Goal: Find contact information: Obtain details needed to contact an individual or organization

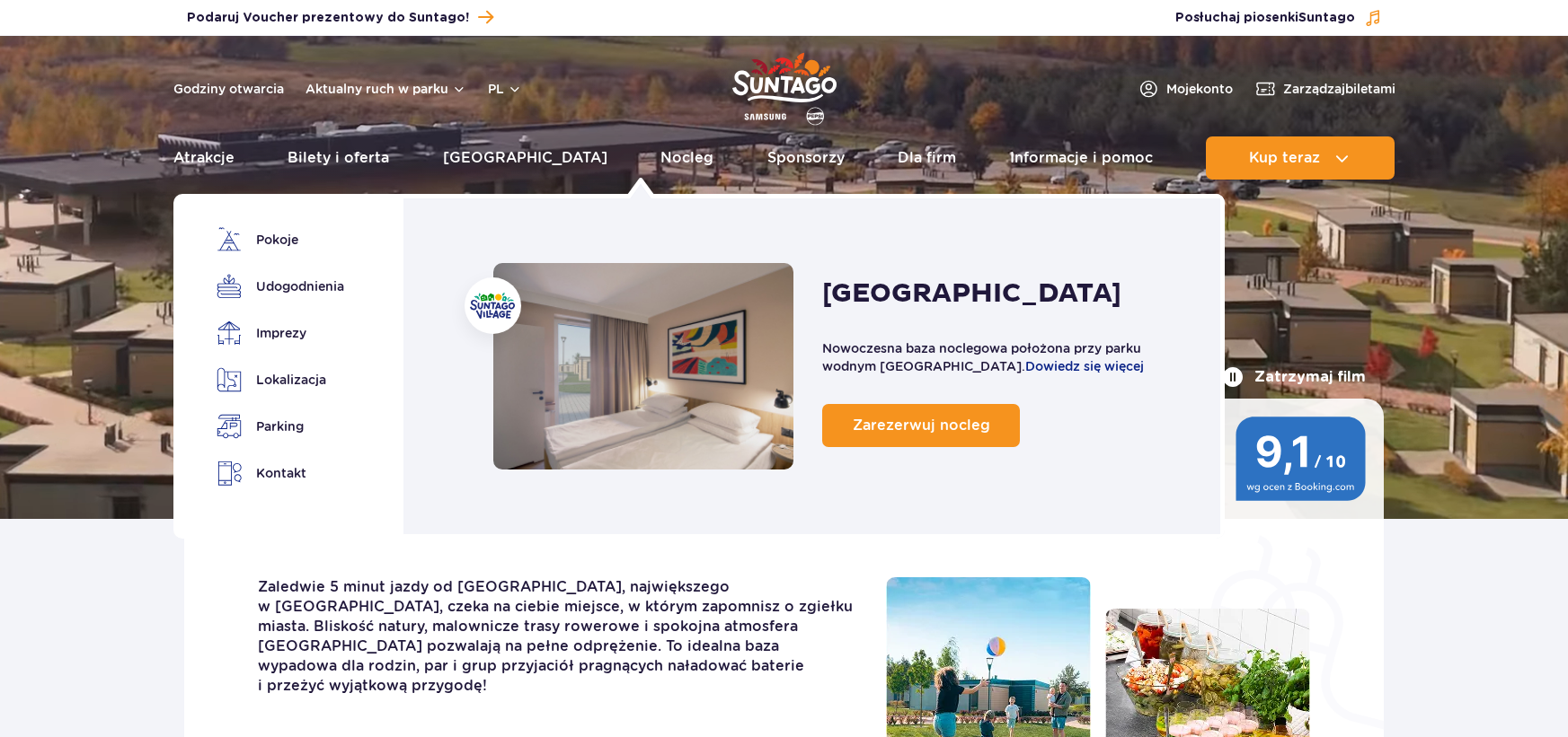
click at [660, 154] on link "Nocleg" at bounding box center [687, 158] width 53 height 43
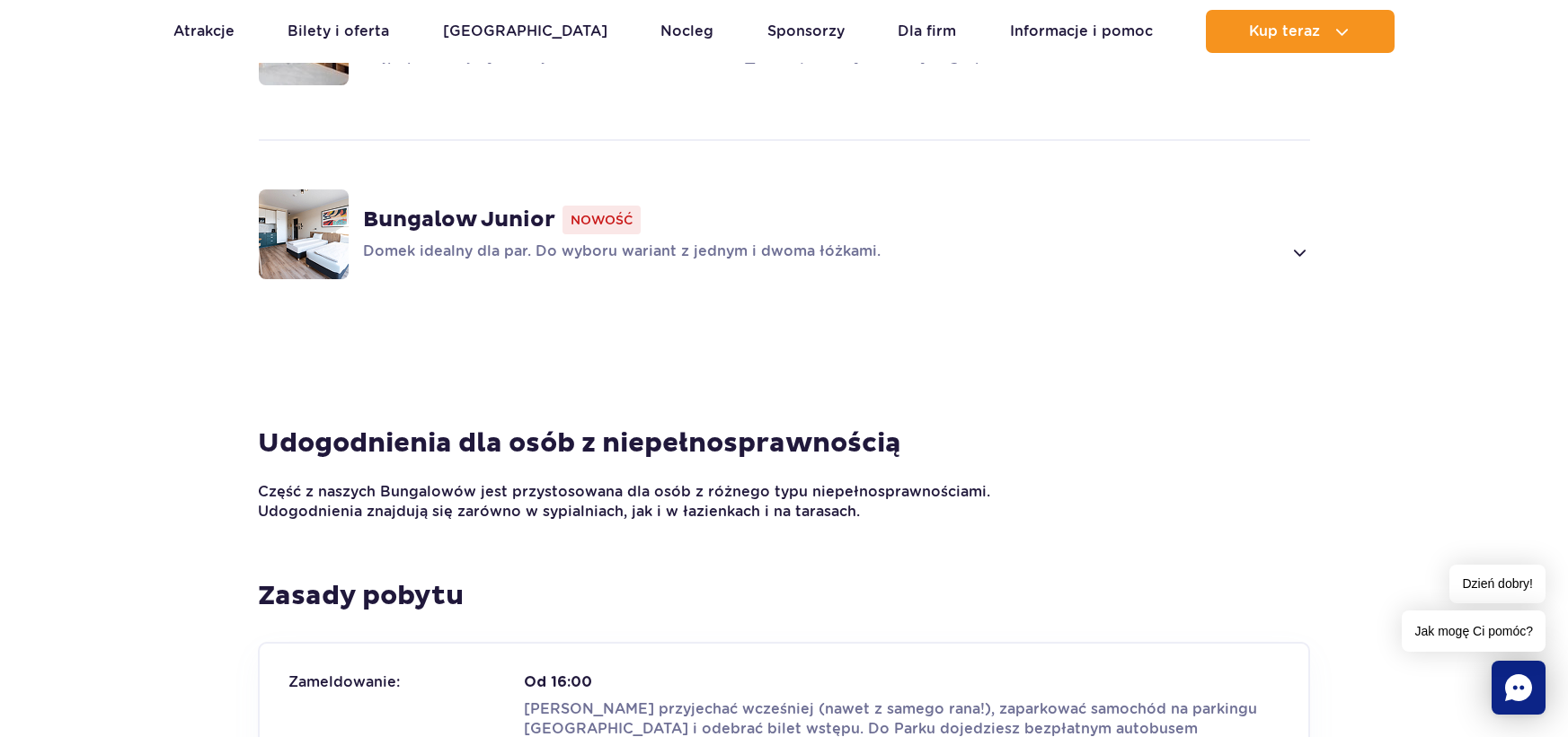
scroll to position [1437, 0]
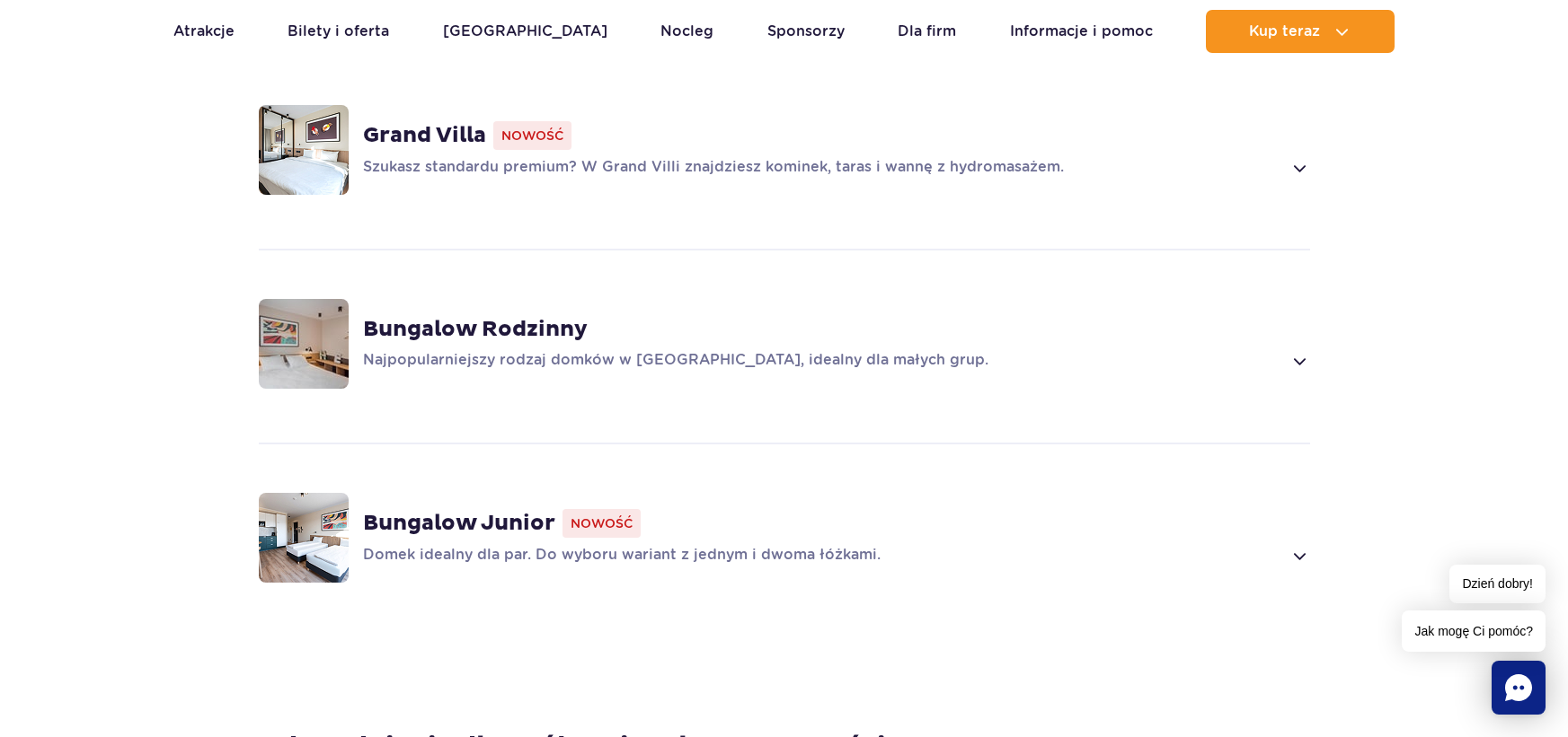
click at [1302, 355] on span at bounding box center [1299, 361] width 21 height 22
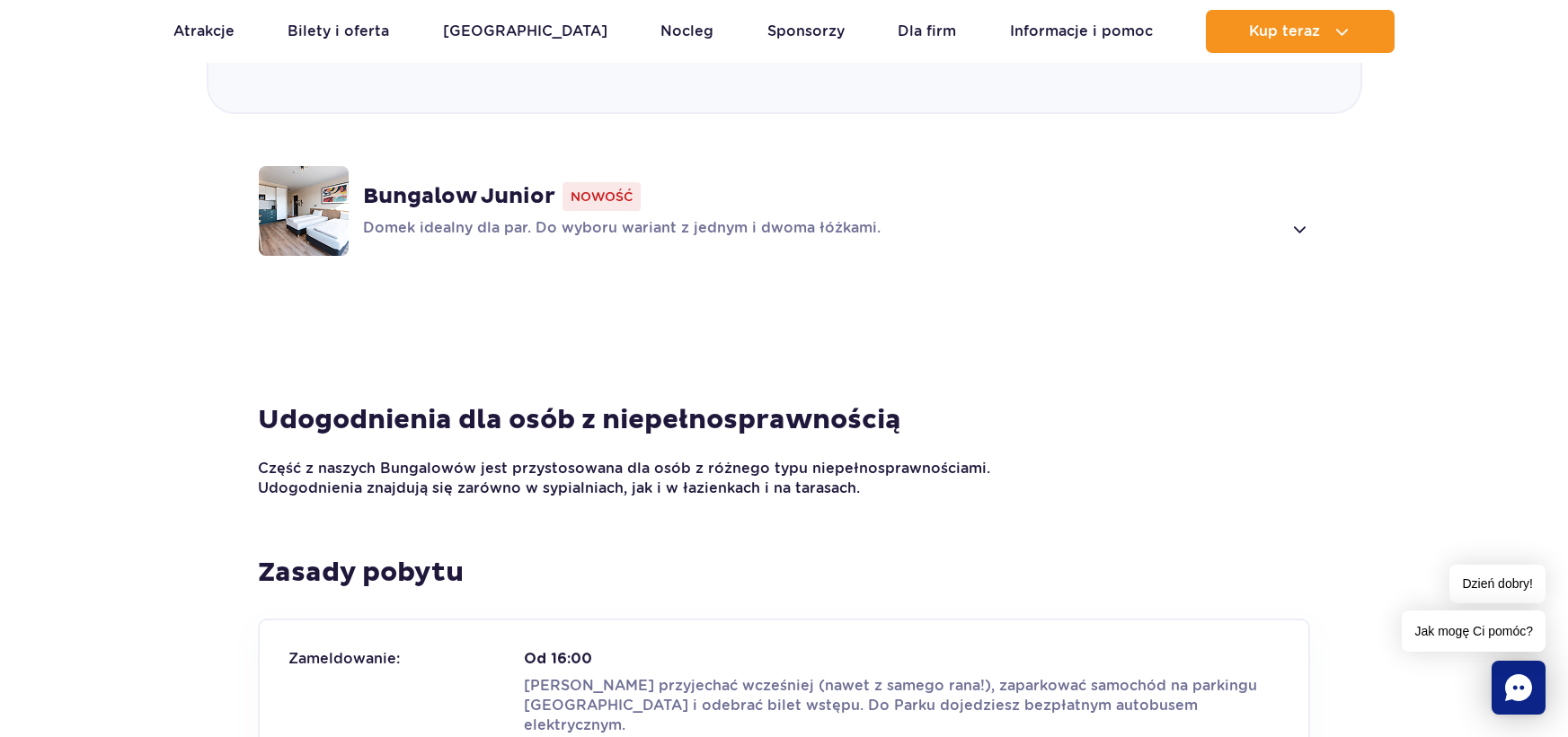
scroll to position [2769, 0]
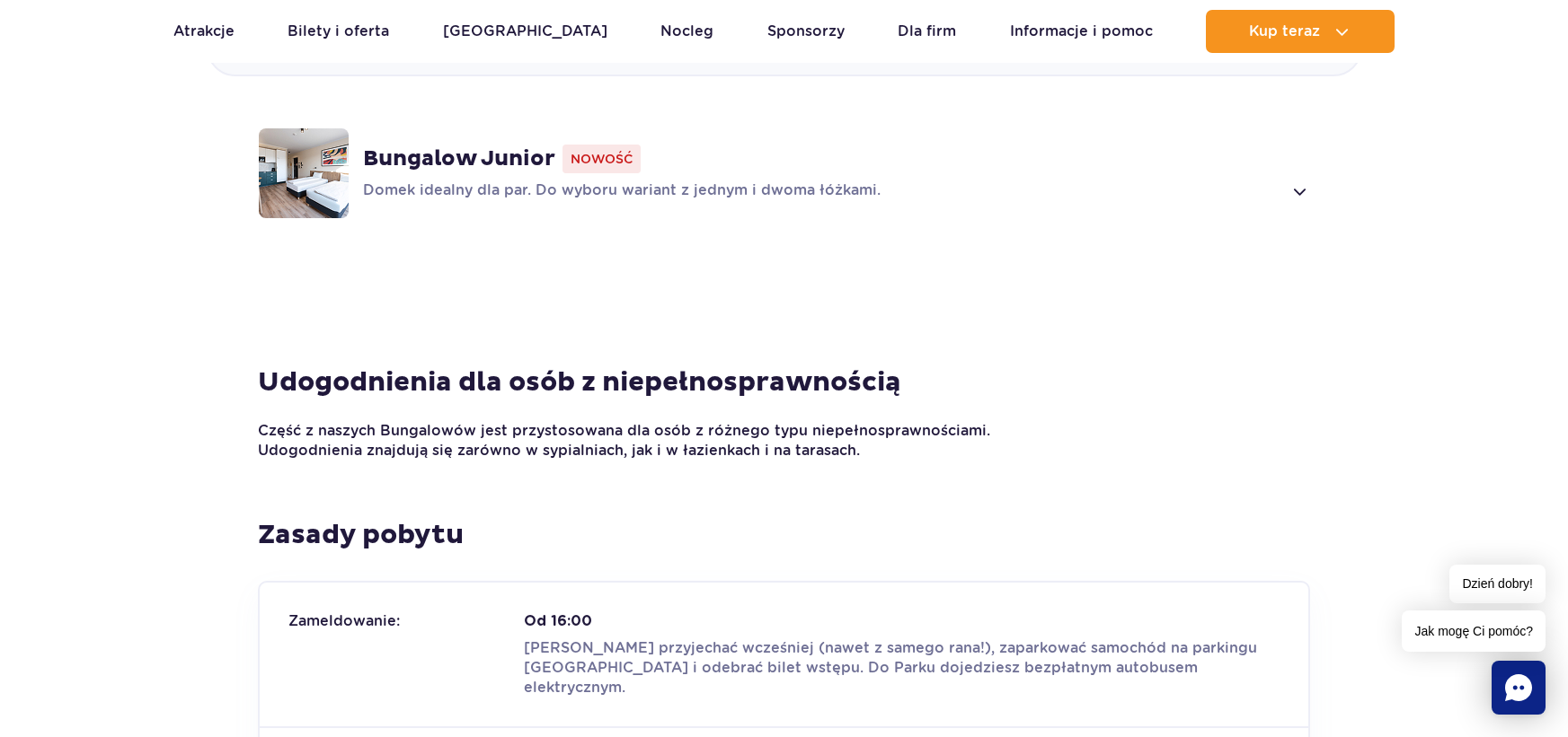
click at [1302, 189] on span at bounding box center [1299, 191] width 21 height 22
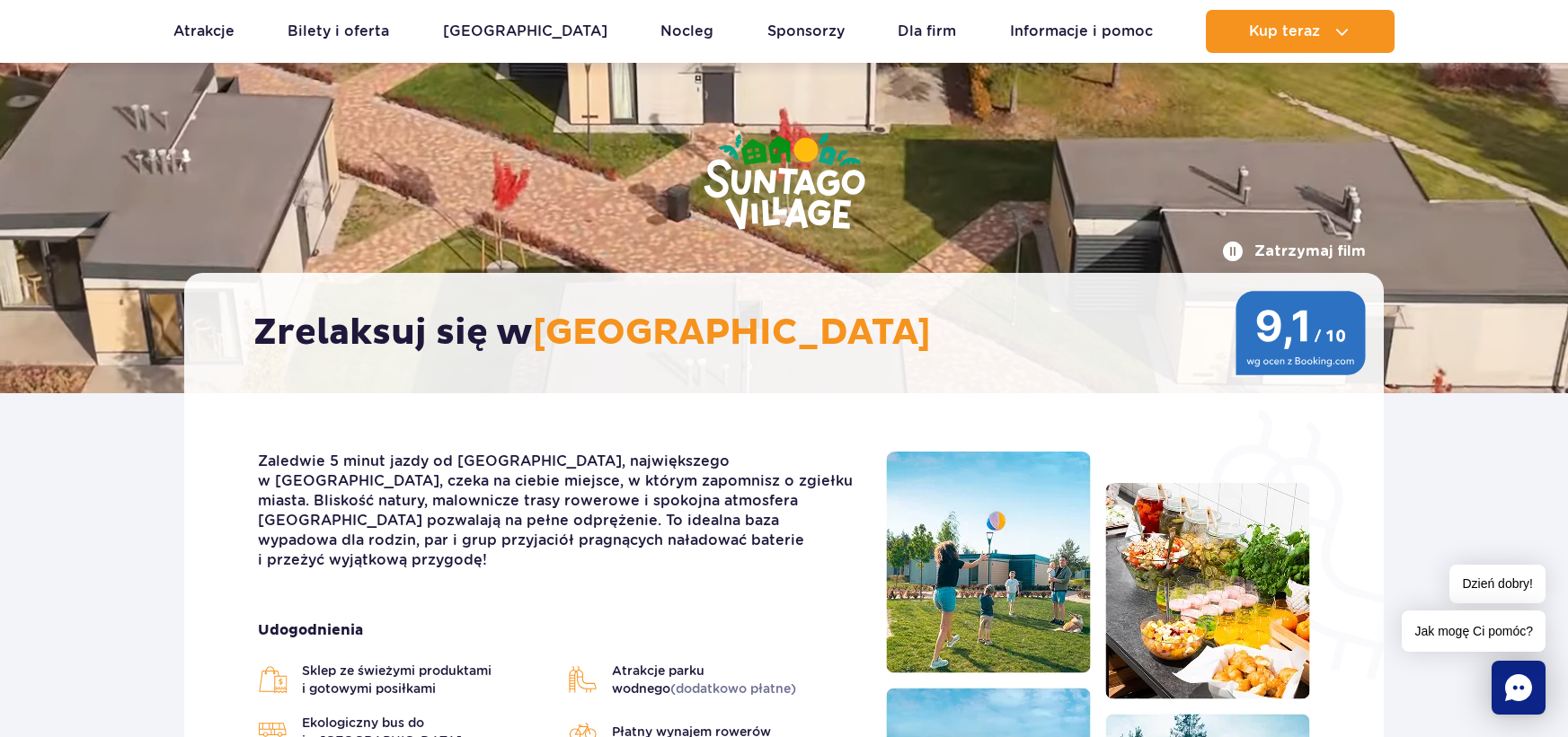
scroll to position [0, 0]
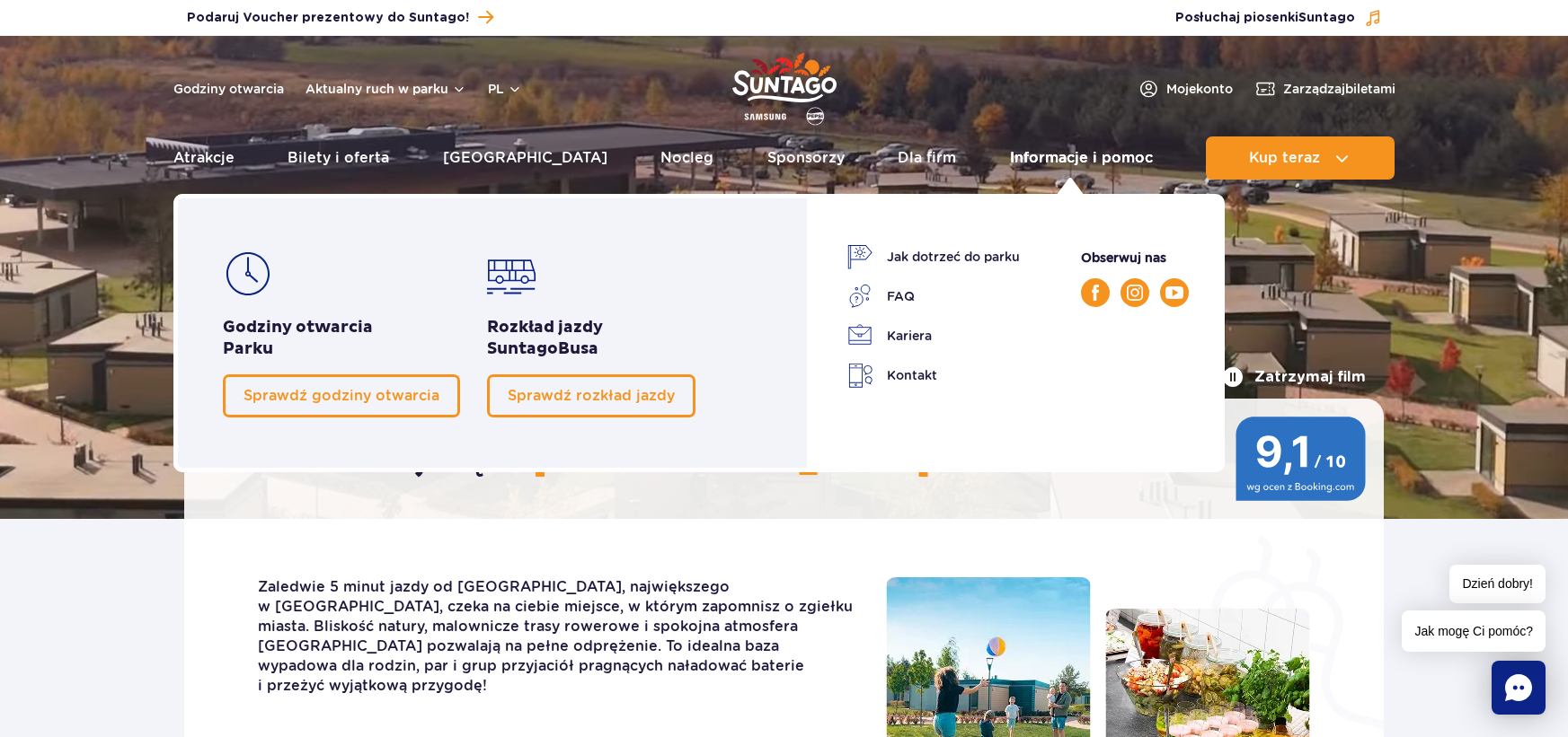
click at [1035, 155] on link "Informacje i pomoc" at bounding box center [1081, 158] width 143 height 43
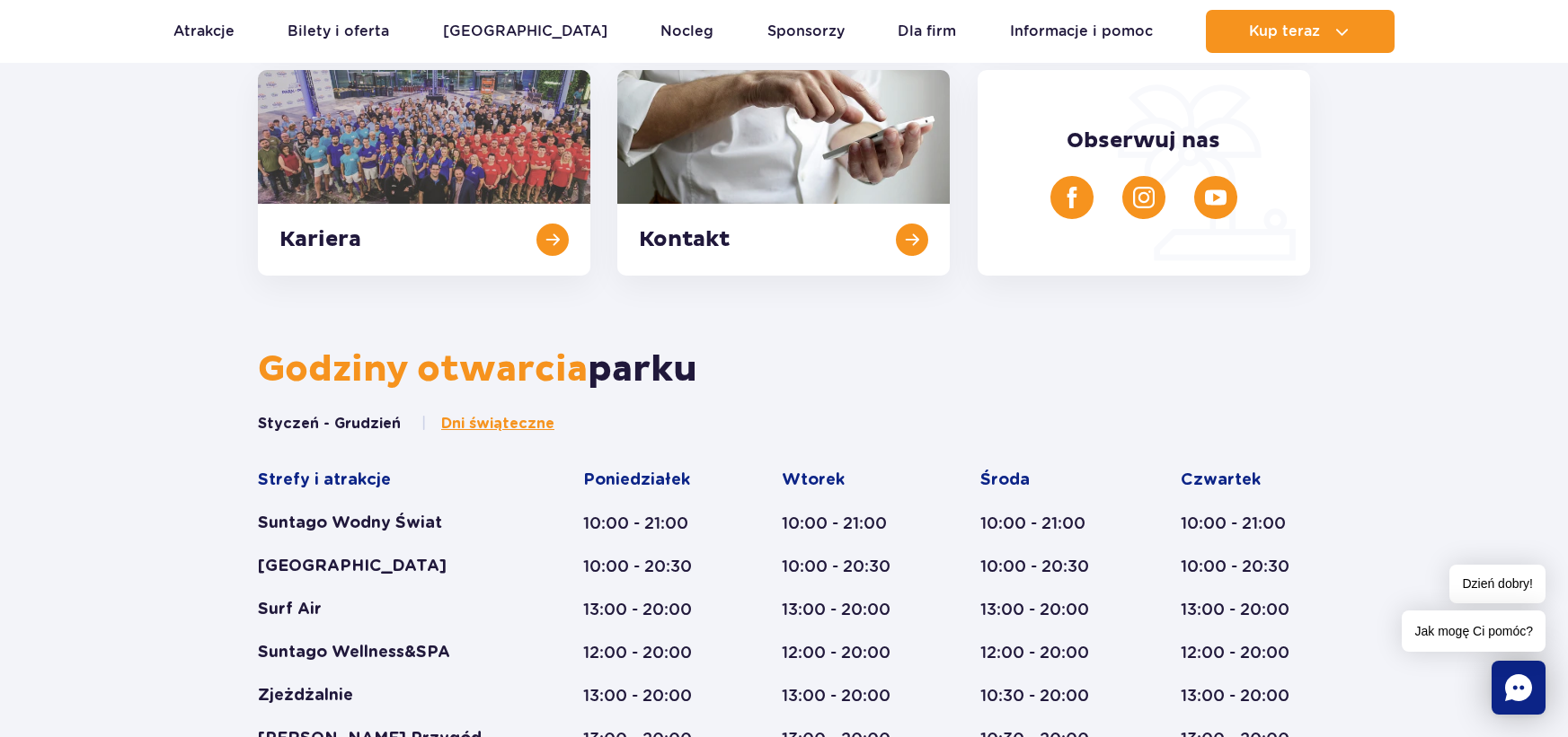
scroll to position [718, 0]
click at [922, 234] on link at bounding box center [784, 172] width 333 height 206
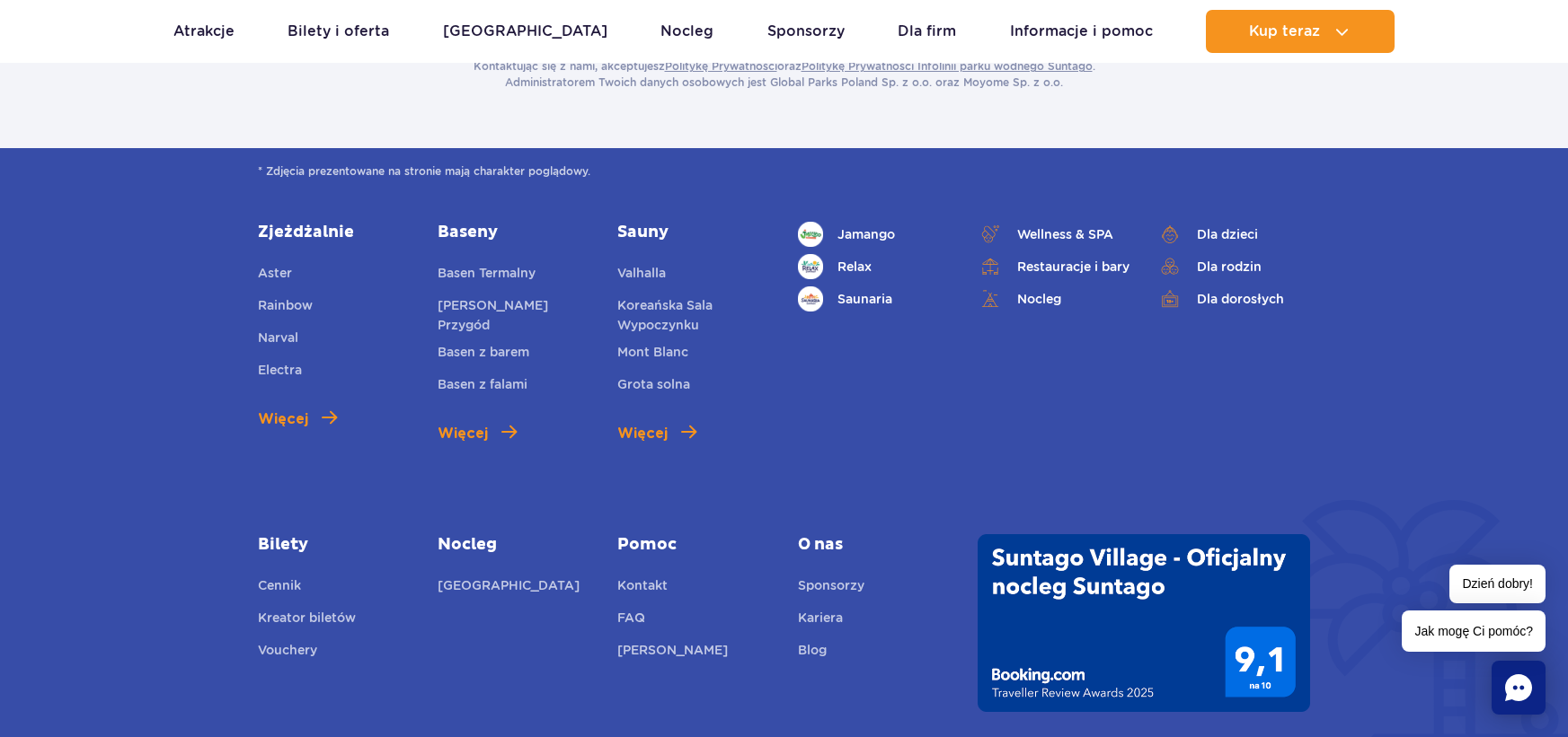
scroll to position [718, 0]
click at [478, 575] on link "[GEOGRAPHIC_DATA]" at bounding box center [507, 587] width 142 height 25
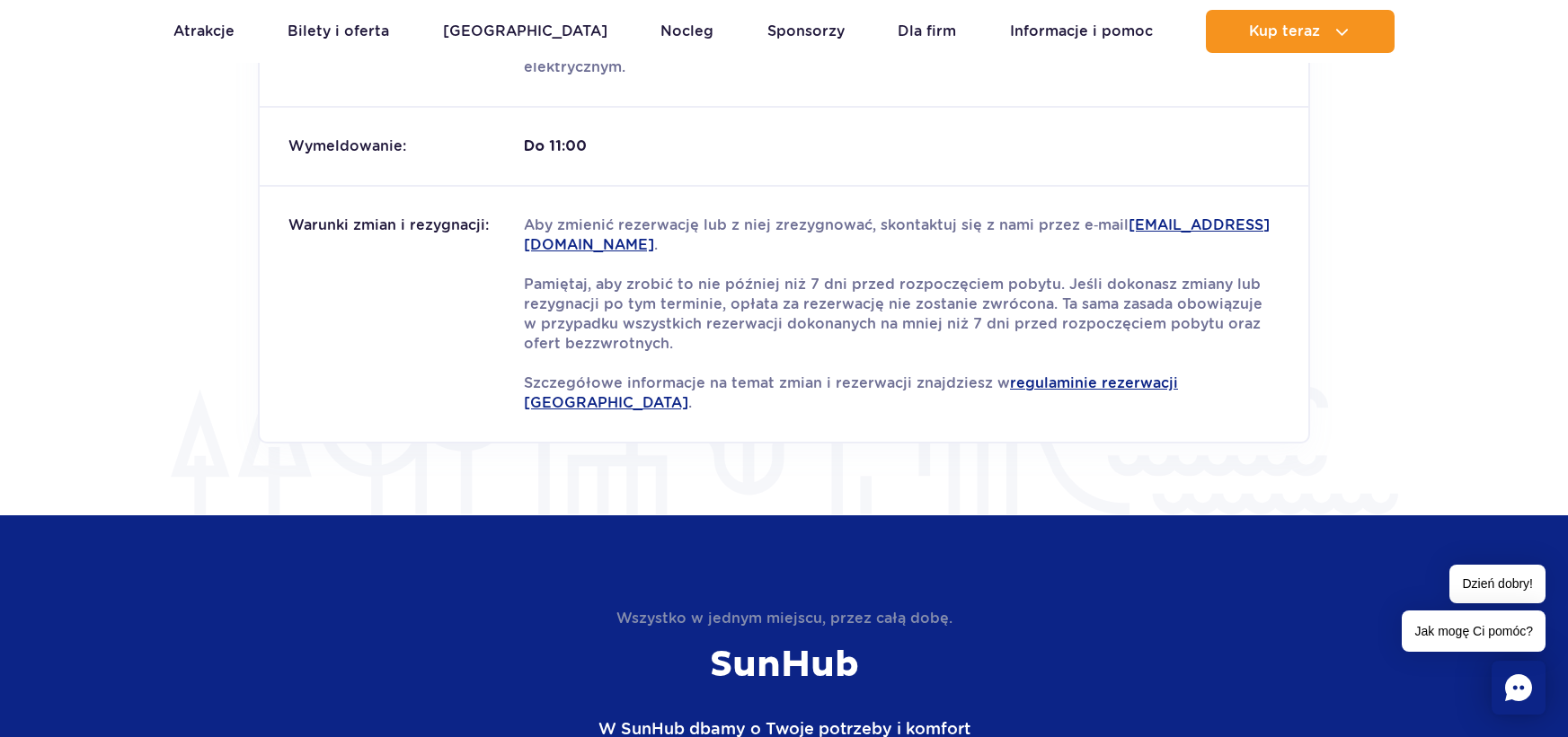
scroll to position [2425, 0]
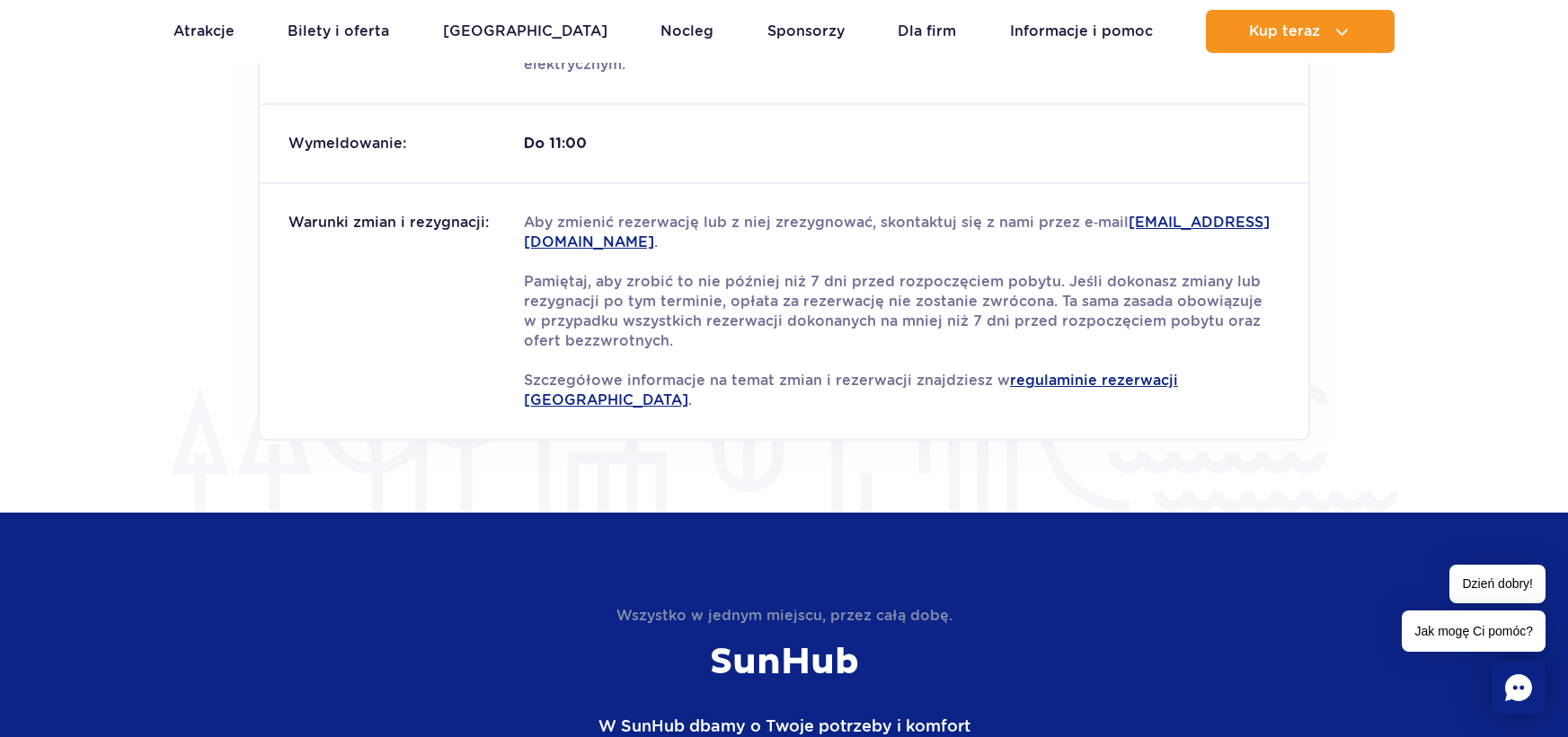
click at [1519, 674] on icon "Chat" at bounding box center [1519, 688] width 27 height 27
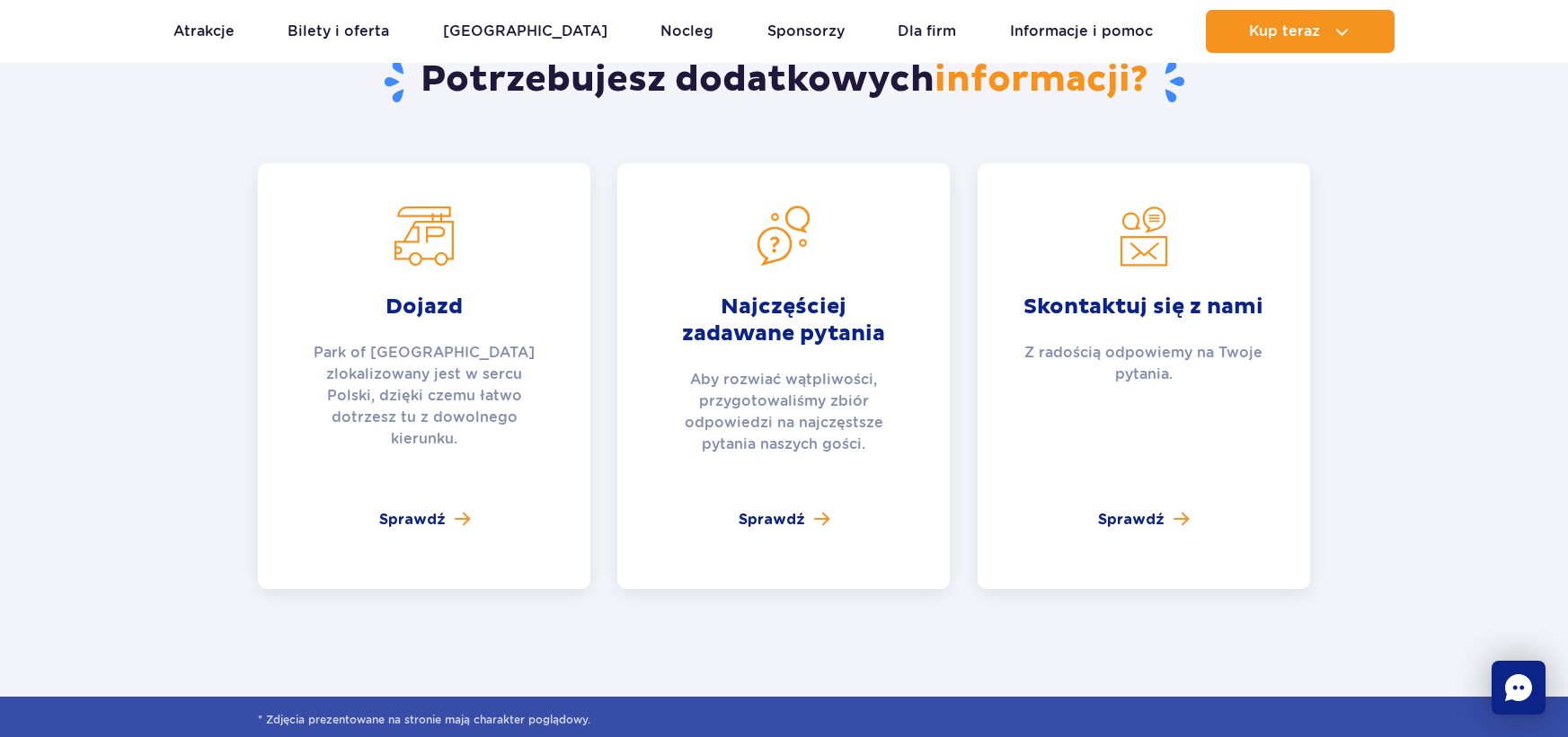
scroll to position [6465, 0]
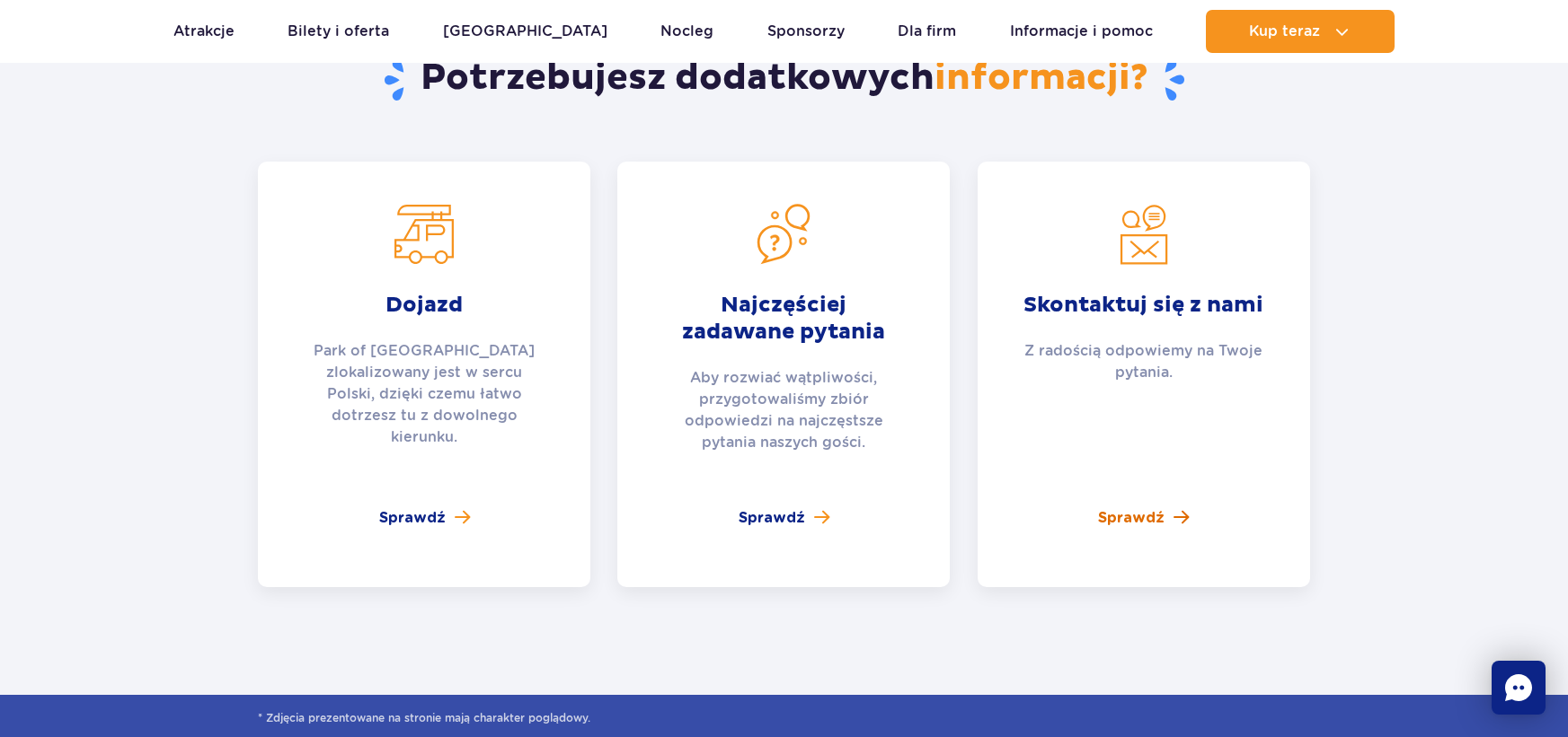
click at [1142, 507] on span "Sprawdź" at bounding box center [1131, 518] width 67 height 22
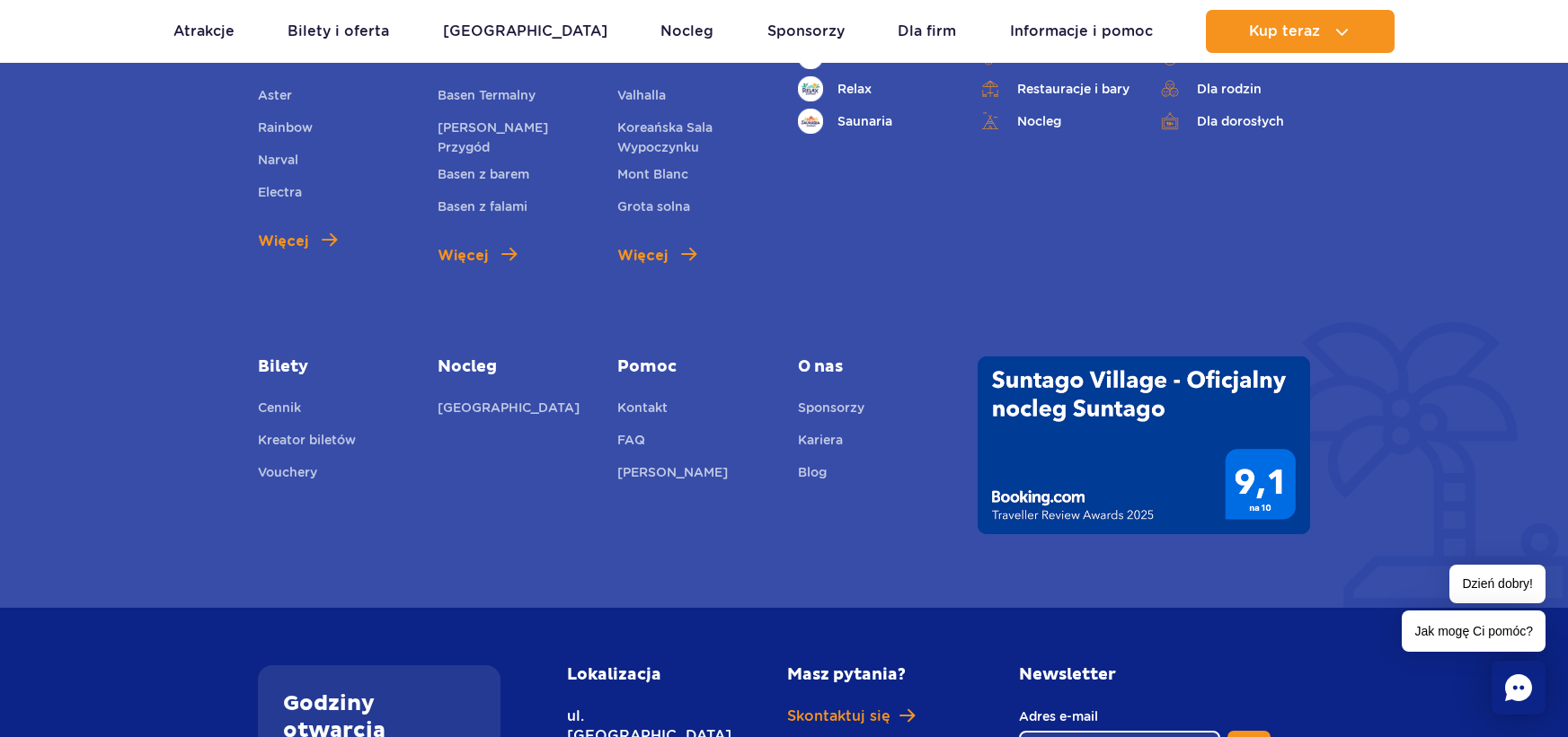
scroll to position [895, 0]
click at [649, 399] on link "Kontakt" at bounding box center [642, 411] width 50 height 25
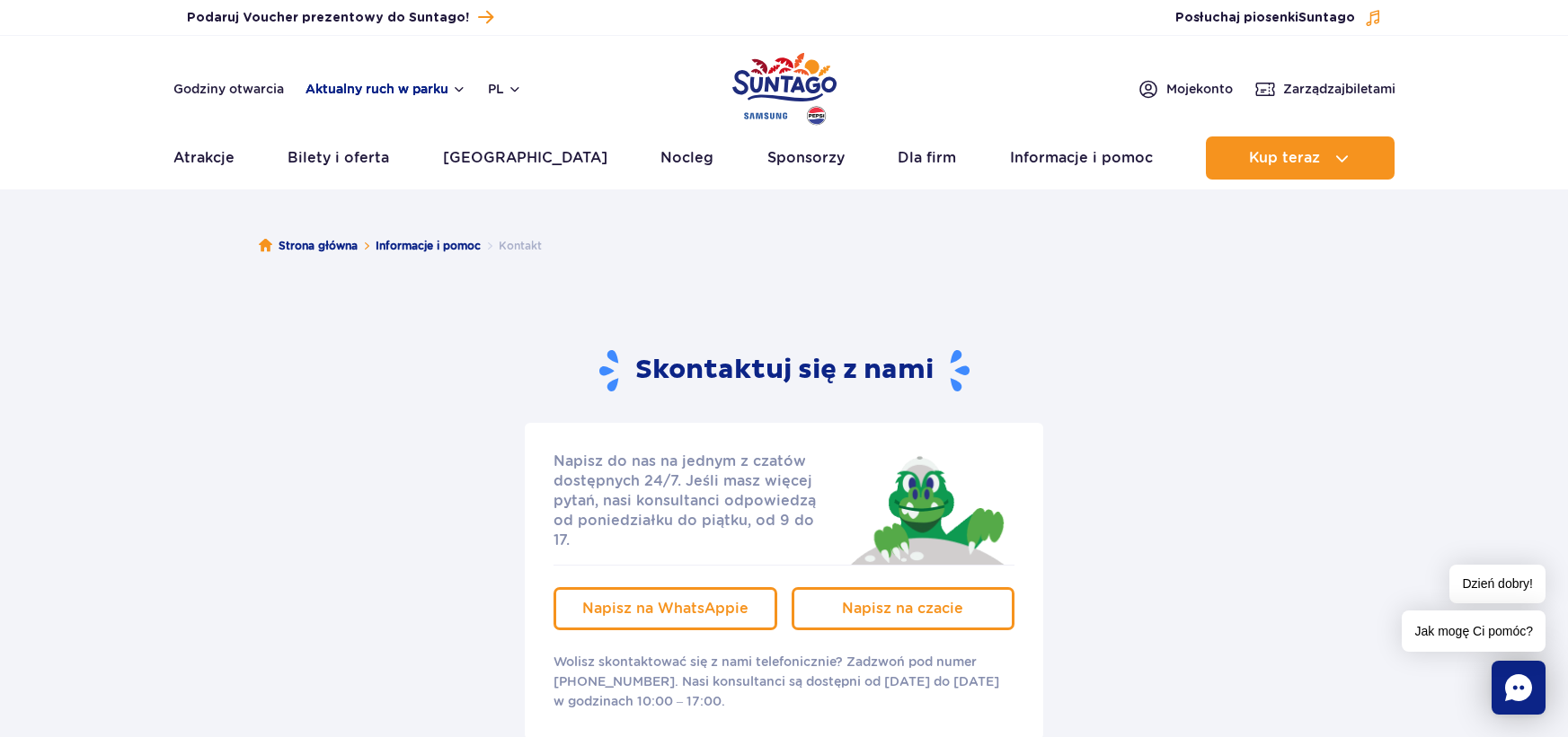
click at [453, 89] on button "Aktualny ruch w parku" at bounding box center [385, 88] width 161 height 14
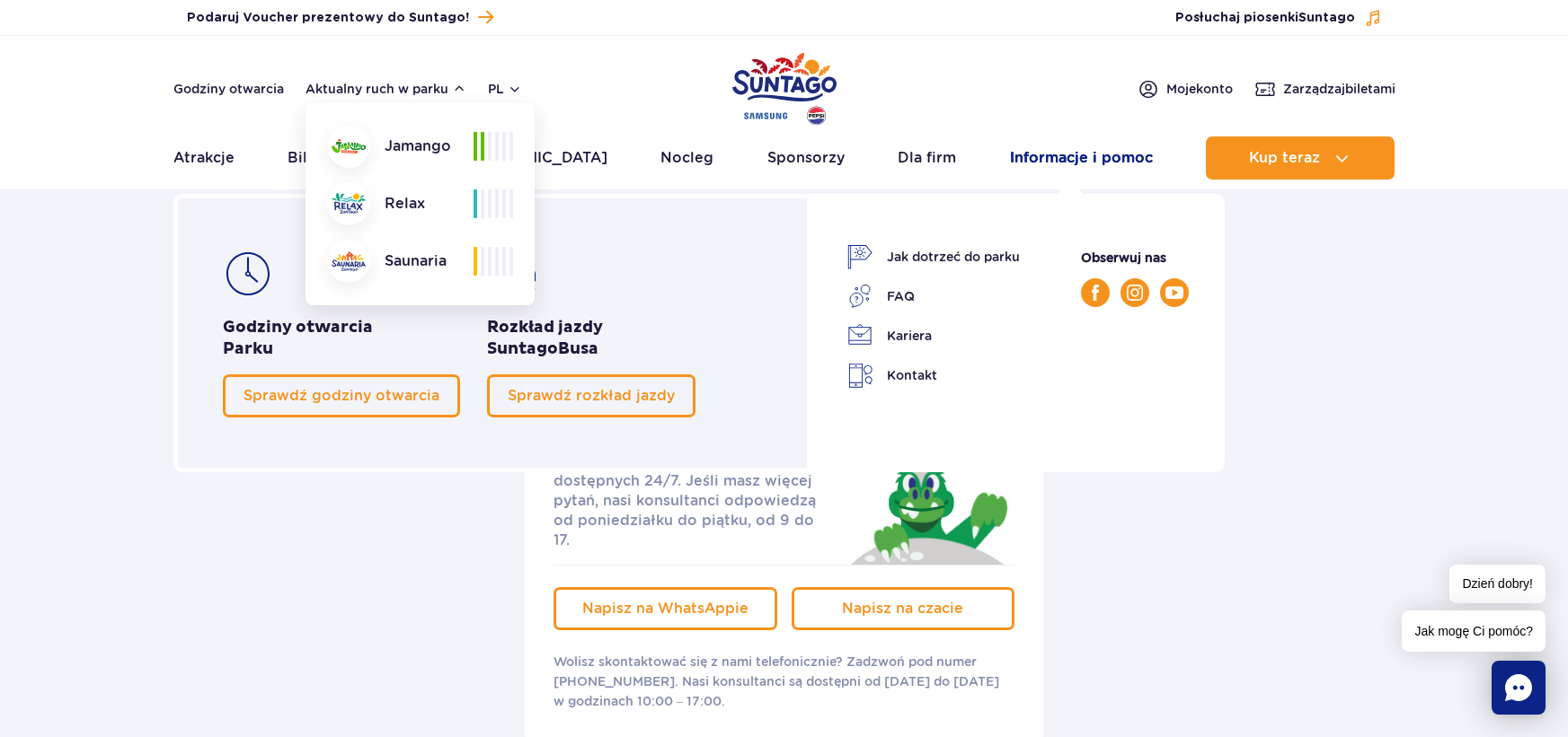
click at [1075, 150] on link "Informacje i pomoc" at bounding box center [1081, 158] width 143 height 43
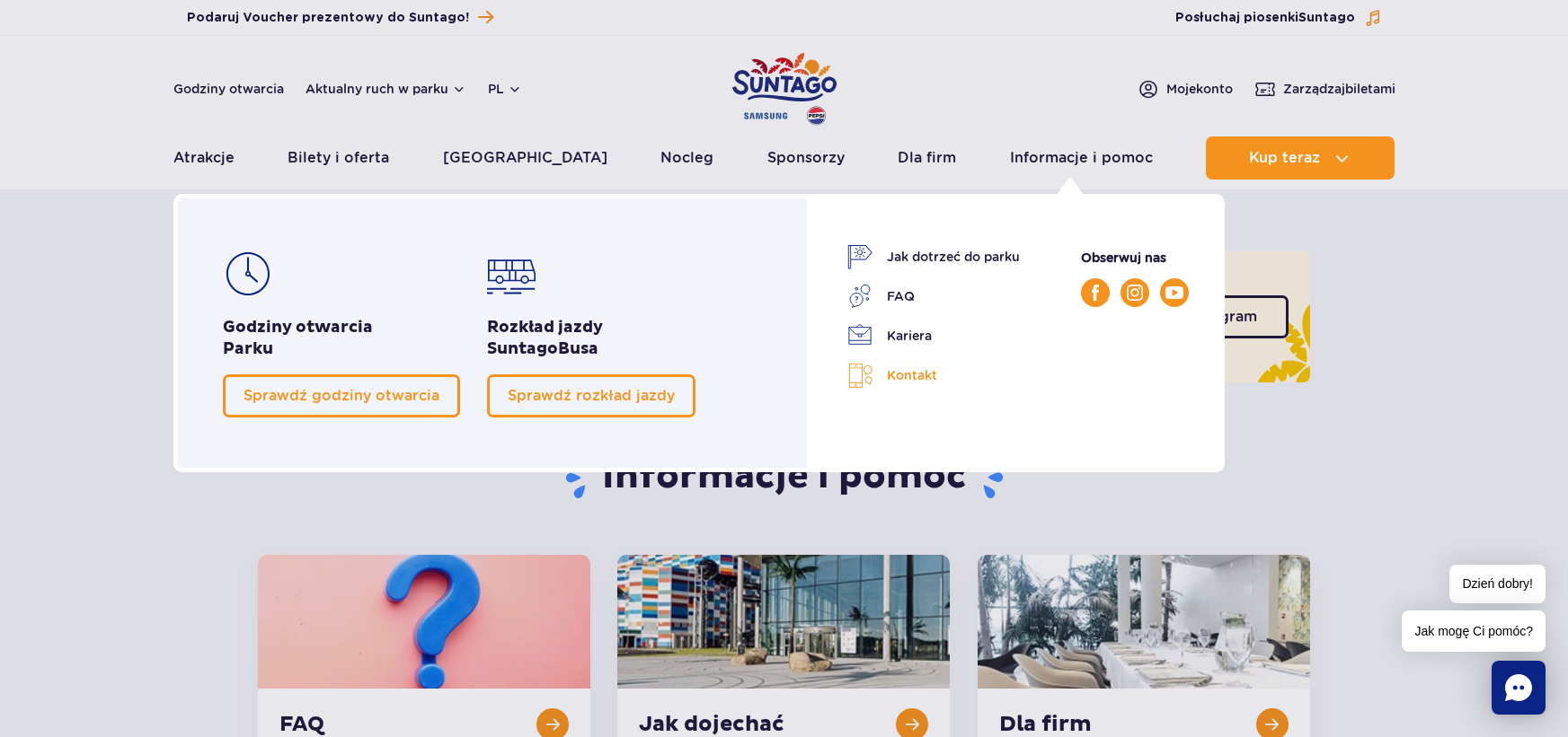
click at [908, 373] on link "Kontakt" at bounding box center [934, 375] width 173 height 26
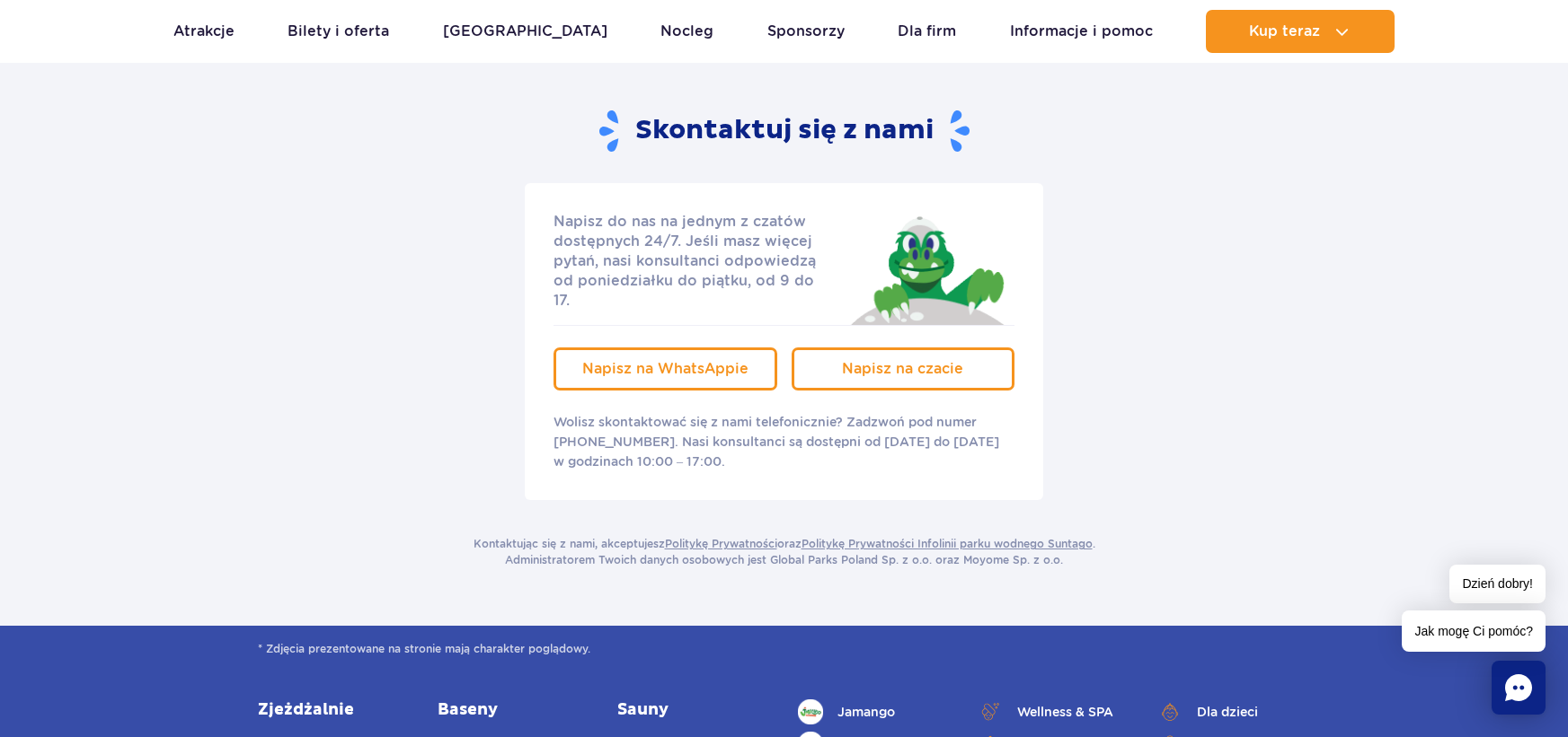
scroll to position [359, 0]
